Goal: Check status

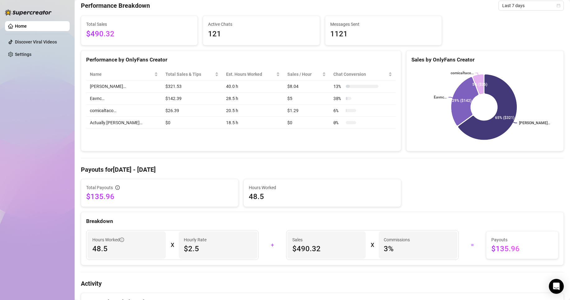
scroll to position [31, 0]
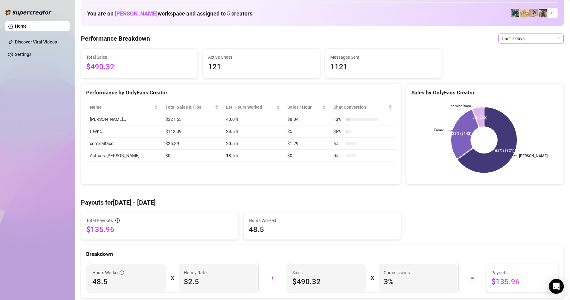
click at [527, 39] on span "Last 7 days" at bounding box center [531, 38] width 58 height 9
click at [511, 71] on div "Last 30 days" at bounding box center [525, 70] width 55 height 7
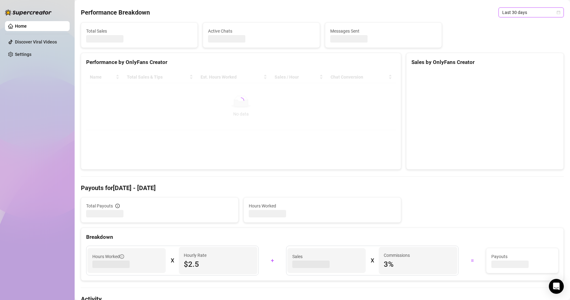
scroll to position [62, 0]
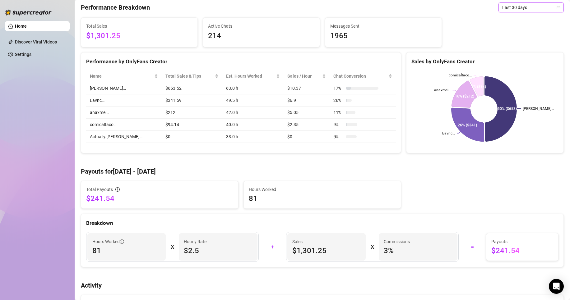
click at [69, 199] on div "Home Discover Viral Videos Settings After OnlyFans cut CDT America/[GEOGRAPHIC_…" at bounding box center [285, 150] width 570 height 300
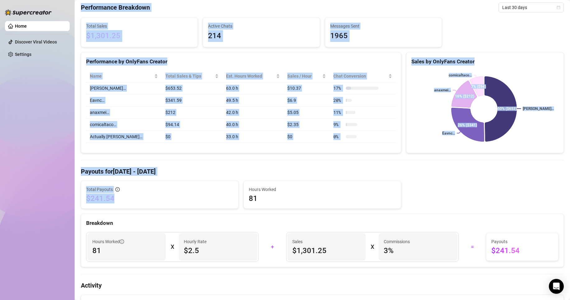
click at [127, 200] on span "$241.54" at bounding box center [159, 199] width 147 height 10
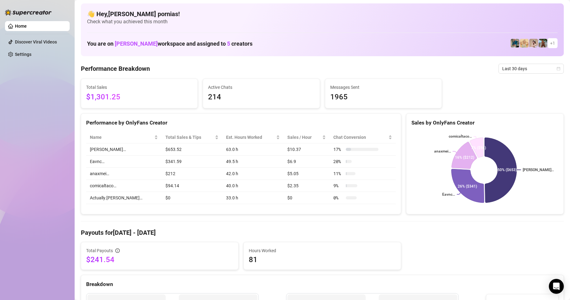
scroll to position [0, 0]
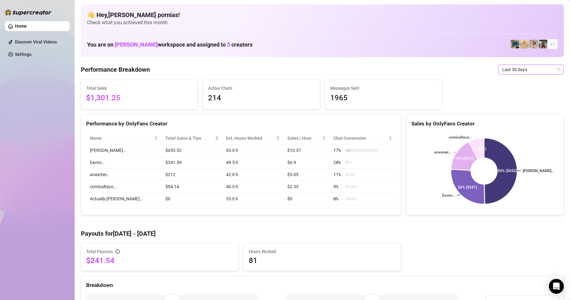
click at [532, 68] on span "Last 30 days" at bounding box center [531, 69] width 58 height 9
click at [512, 90] on div "Last 7 days" at bounding box center [525, 92] width 55 height 7
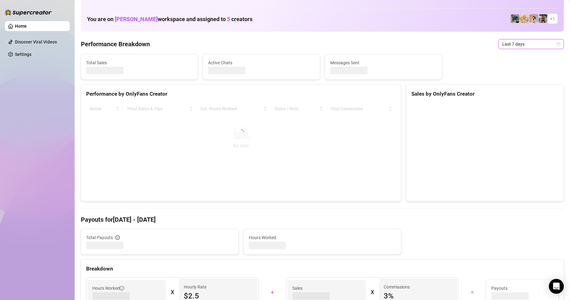
scroll to position [31, 0]
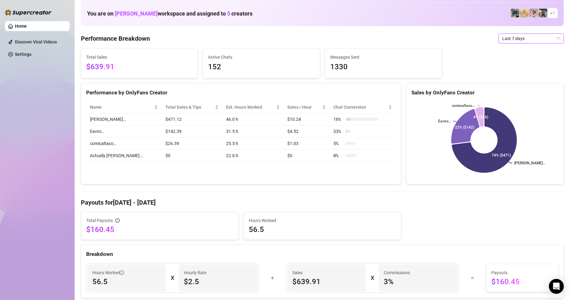
click at [260, 231] on span "56.5" at bounding box center [322, 230] width 147 height 10
drag, startPoint x: 252, startPoint y: 227, endPoint x: 229, endPoint y: 226, distance: 23.3
click at [229, 226] on div "Total Payouts $160.45 Hours Worked 56.5" at bounding box center [322, 226] width 488 height 28
click at [223, 230] on span "$160.45" at bounding box center [159, 230] width 147 height 10
click at [297, 228] on span "56.5" at bounding box center [322, 230] width 147 height 10
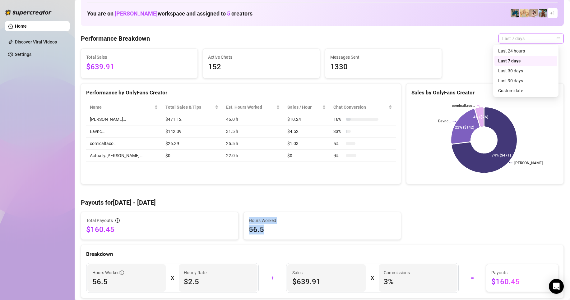
click at [509, 36] on span "Last 7 days" at bounding box center [531, 38] width 58 height 9
click at [512, 68] on div "Last 30 days" at bounding box center [525, 70] width 55 height 7
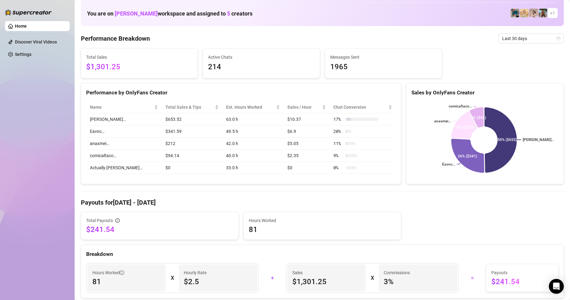
click at [524, 39] on span "Last 30 days" at bounding box center [531, 38] width 58 height 9
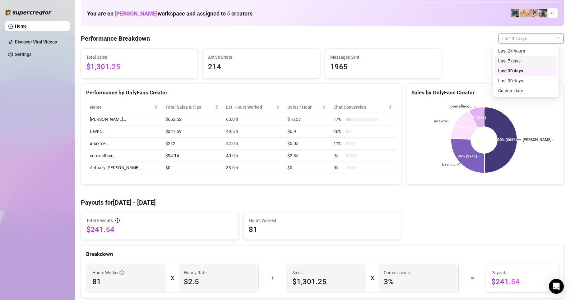
click at [507, 63] on div "Last 7 days" at bounding box center [525, 61] width 55 height 7
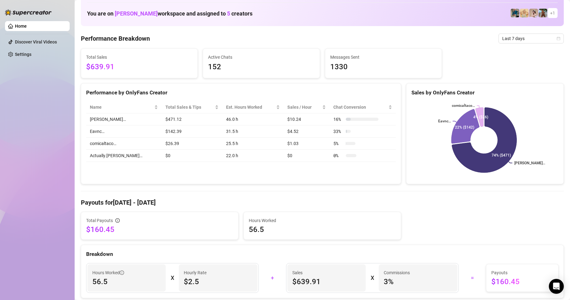
drag, startPoint x: 506, startPoint y: 40, endPoint x: 518, endPoint y: 54, distance: 18.5
click at [506, 40] on span "Last 7 days" at bounding box center [531, 38] width 58 height 9
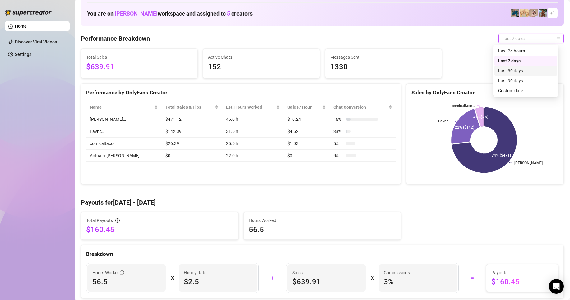
click at [528, 71] on div "Last 30 days" at bounding box center [525, 70] width 55 height 7
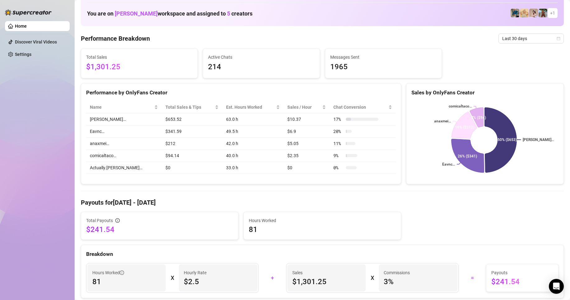
click at [202, 241] on div "Total Payouts $241.54 Hours Worked 81 Breakdown Hours Worked 81 X Hourly Rate $…" at bounding box center [322, 255] width 483 height 86
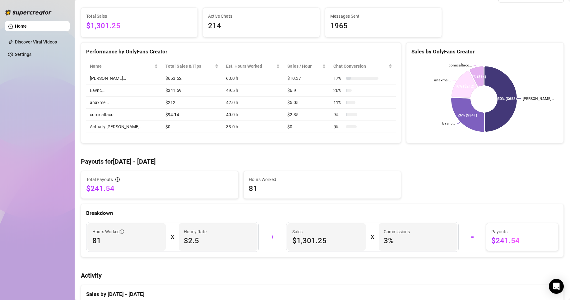
scroll to position [0, 0]
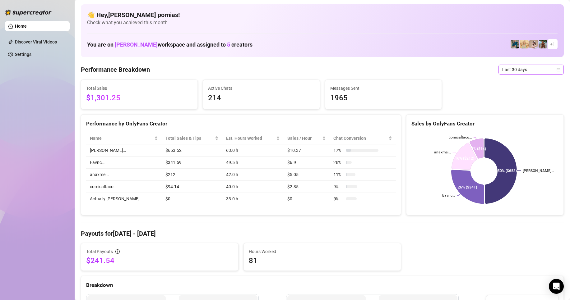
click at [531, 68] on span "Last 30 days" at bounding box center [531, 69] width 58 height 9
drag, startPoint x: 412, startPoint y: 55, endPoint x: 410, endPoint y: 59, distance: 4.5
click at [412, 55] on div "👋 Hey, [PERSON_NAME] pornias ! Check what you achieved this month You are on [P…" at bounding box center [322, 30] width 483 height 53
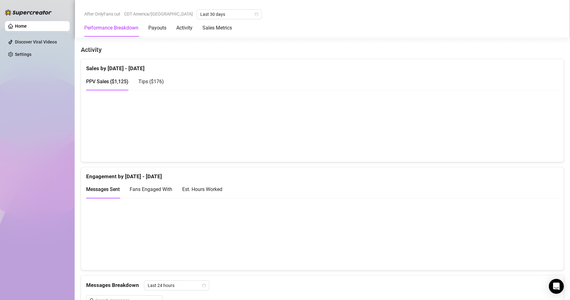
scroll to position [311, 0]
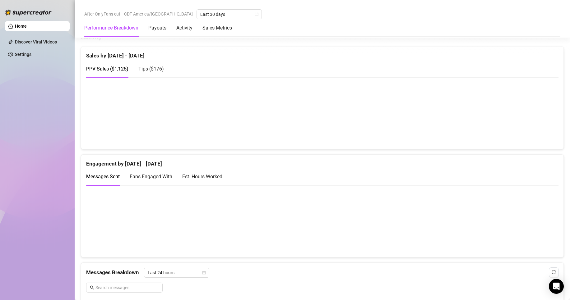
click at [213, 169] on div "Est. Hours Worked" at bounding box center [202, 177] width 40 height 18
drag, startPoint x: 349, startPoint y: 136, endPoint x: 487, endPoint y: 217, distance: 160.7
click at [487, 217] on canvas at bounding box center [319, 221] width 467 height 62
